Goal: Navigation & Orientation: Find specific page/section

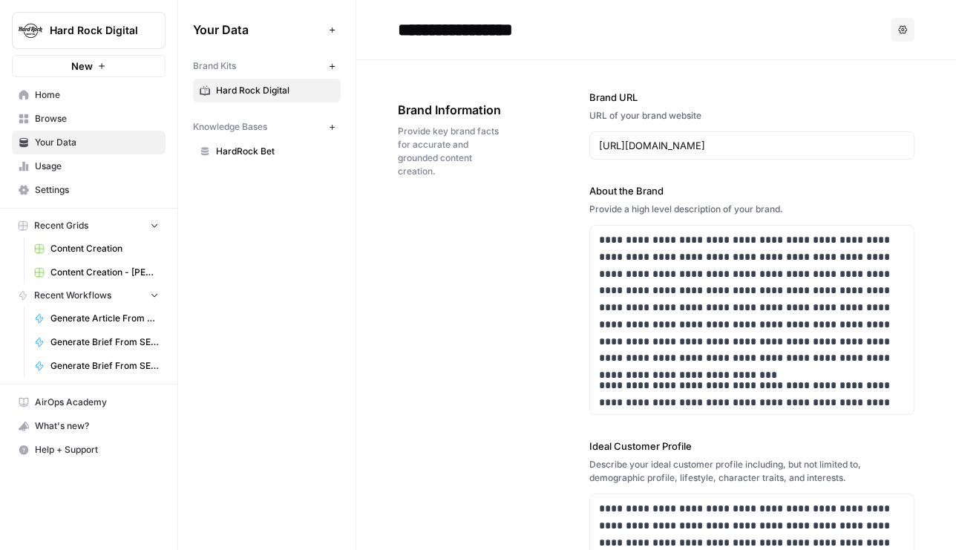
scroll to position [255, 0]
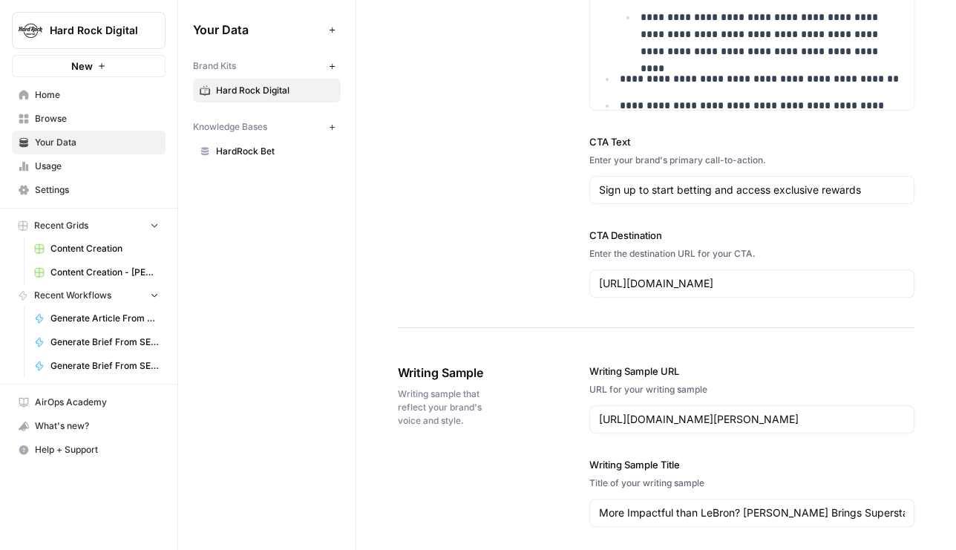
click at [68, 88] on link "Home" at bounding box center [89, 95] width 154 height 24
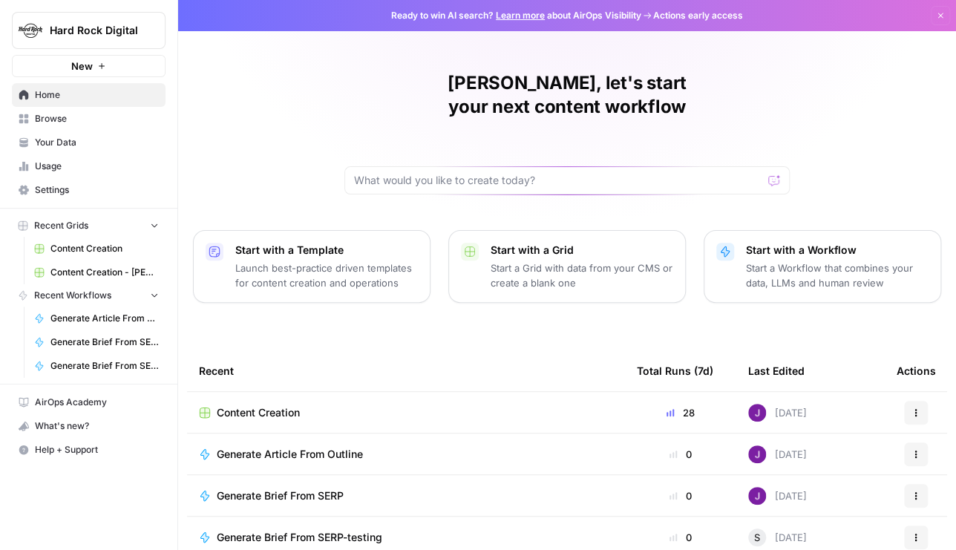
click at [98, 73] on button "New" at bounding box center [89, 66] width 154 height 22
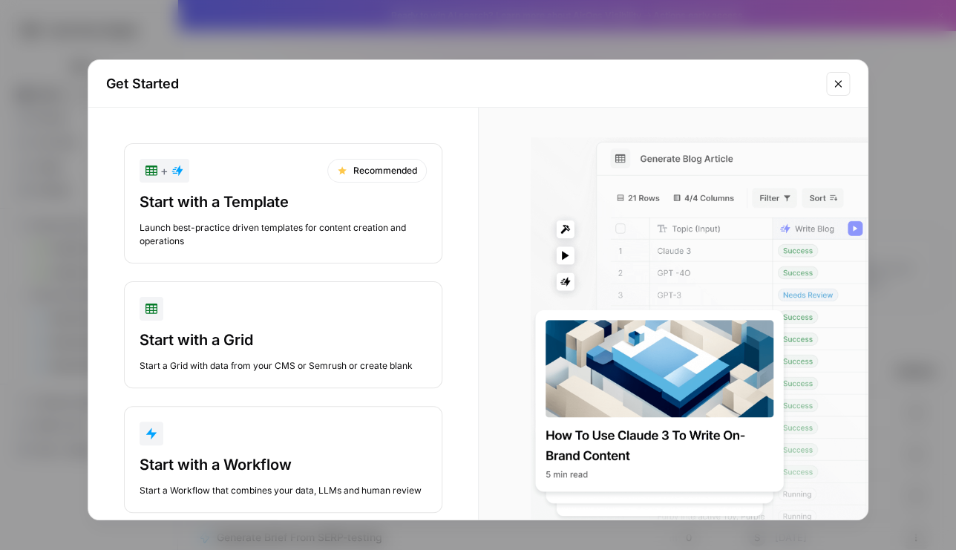
click at [841, 84] on icon "Close modal" at bounding box center [838, 84] width 12 height 12
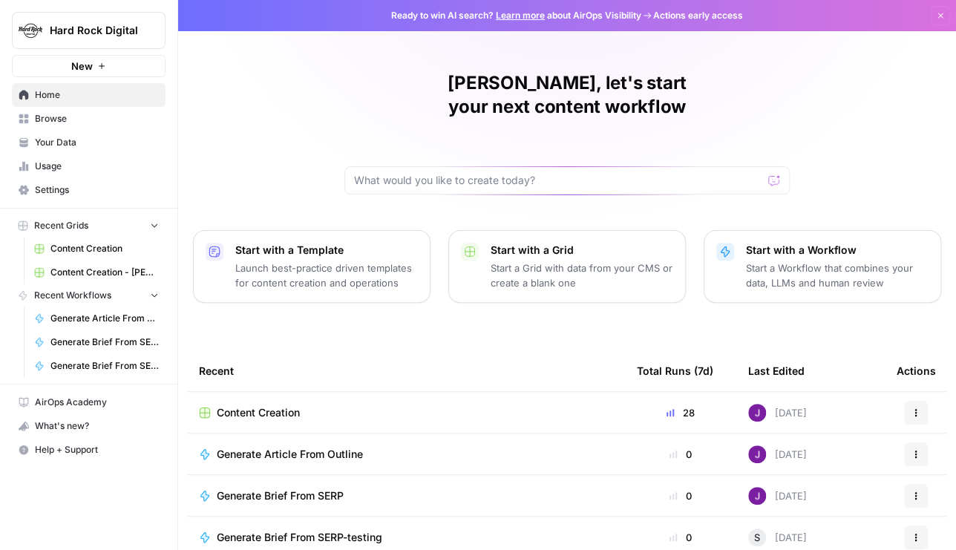
click at [38, 137] on span "Your Data" at bounding box center [97, 142] width 124 height 13
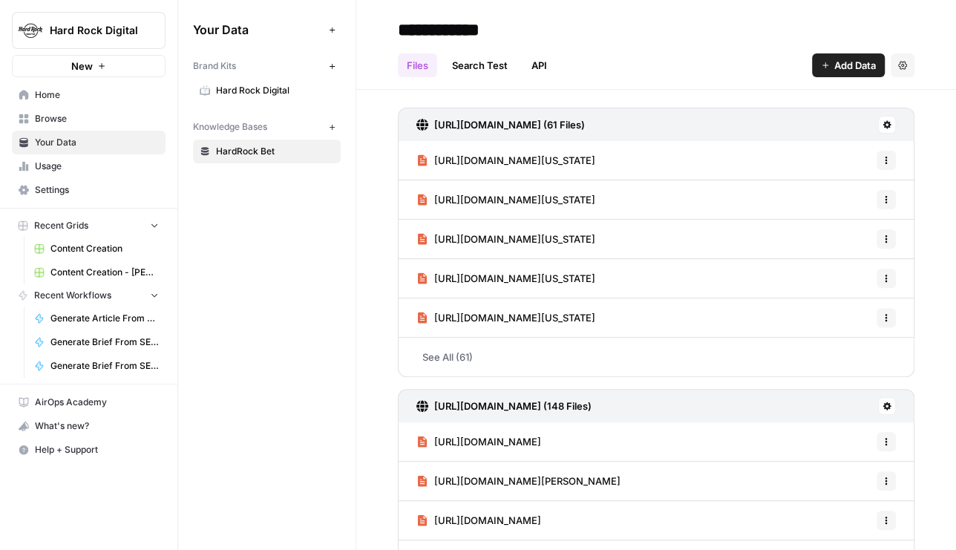
click at [269, 244] on div "Your Data Add Data Brand Kits New Hard Rock Digital Knowledge Bases New HardRoc…" at bounding box center [266, 275] width 177 height 550
click at [41, 102] on link "Home" at bounding box center [89, 95] width 154 height 24
